Goal: Book appointment/travel/reservation

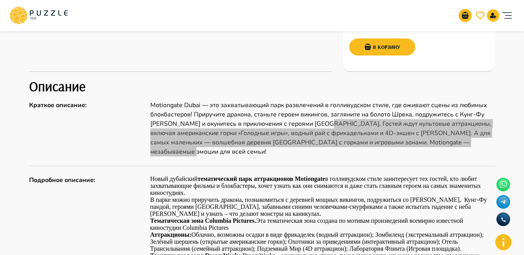
scroll to position [318, 0]
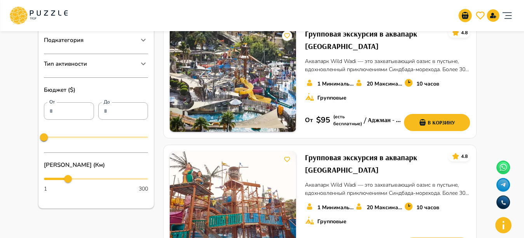
scroll to position [221, 0]
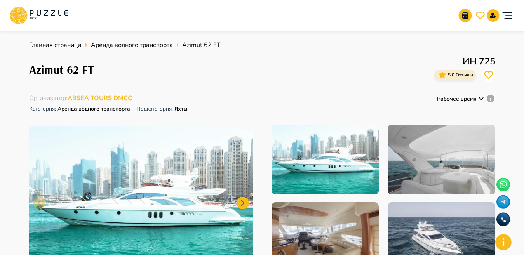
scroll to position [70, 0]
